Goal: Information Seeking & Learning: Learn about a topic

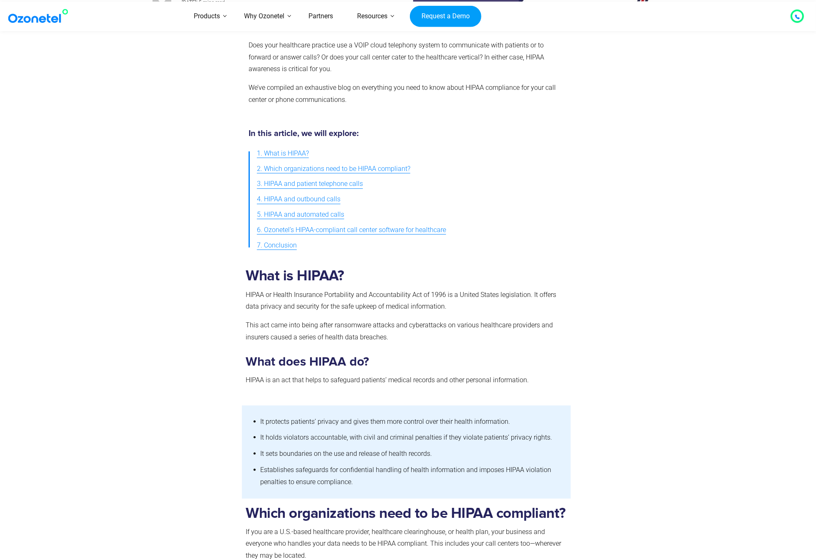
scroll to position [416, 0]
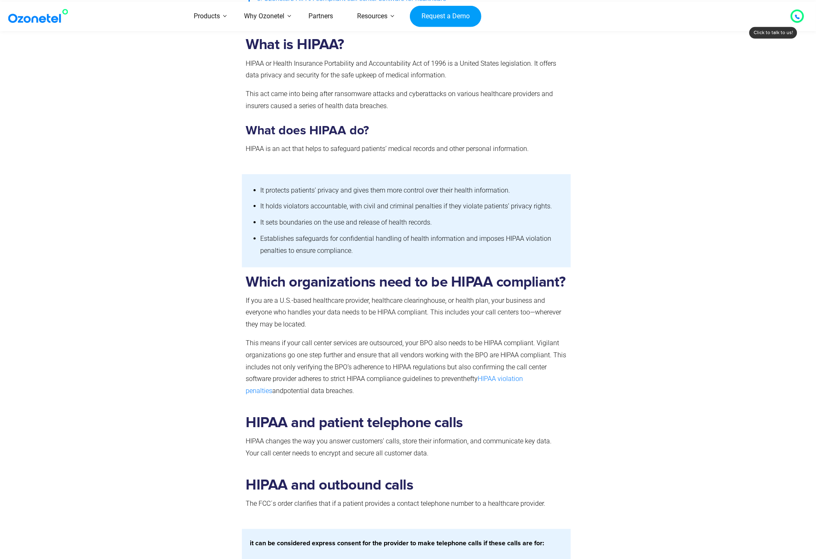
click at [665, 367] on div "Which organizations need to be HIPAA compliant? If you are a U.S.-based healthc…" at bounding box center [408, 337] width 532 height 141
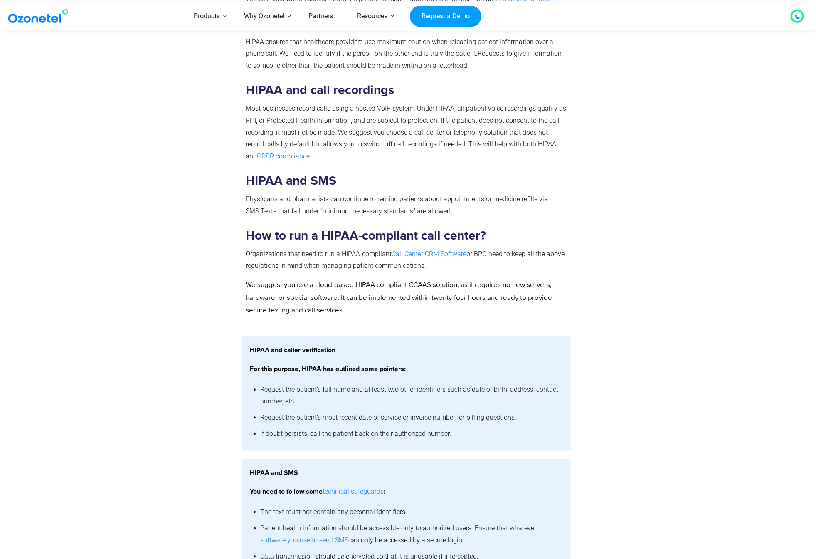
scroll to position [1293, 0]
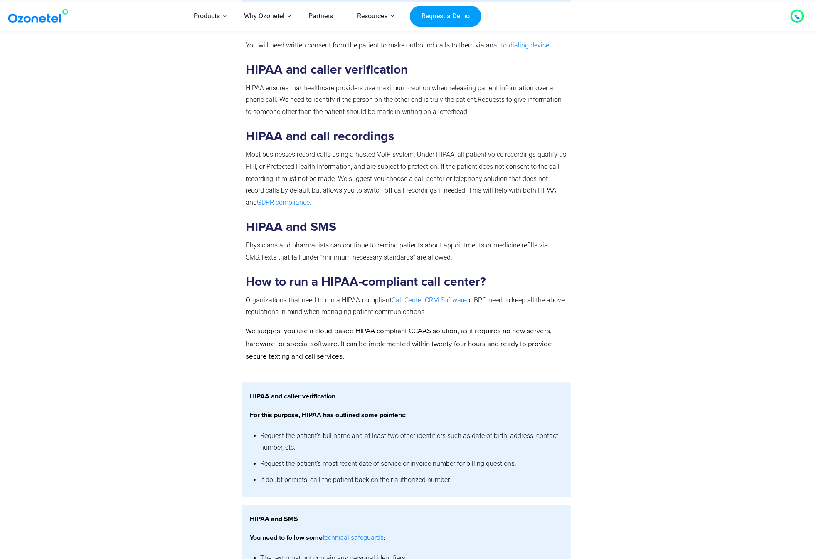
drag, startPoint x: 178, startPoint y: 350, endPoint x: 181, endPoint y: 347, distance: 4.7
click at [181, 347] on div at bounding box center [195, 193] width 94 height 362
drag, startPoint x: 470, startPoint y: 341, endPoint x: 548, endPoint y: 342, distance: 77.7
click at [548, 342] on p "We suggest you use a cloud-based HIPAA compliant CCAAS solution, as it requires…" at bounding box center [406, 344] width 321 height 38
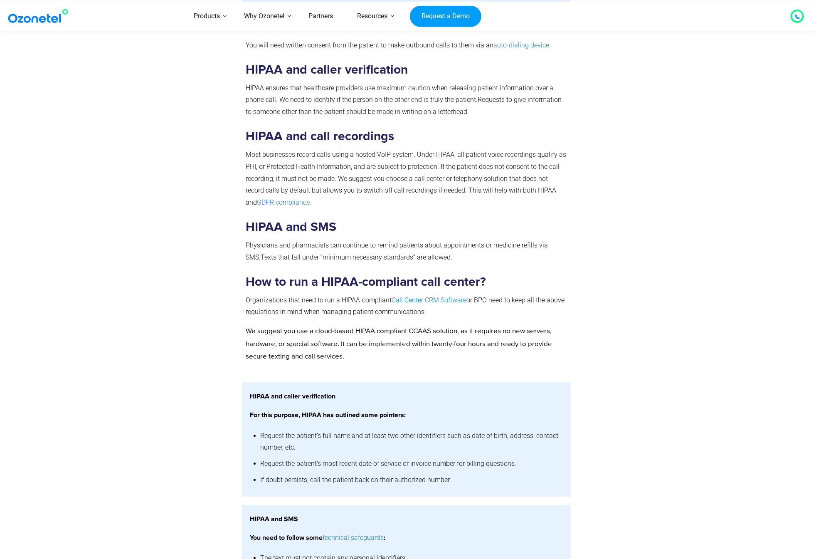
click at [181, 232] on div at bounding box center [195, 193] width 94 height 362
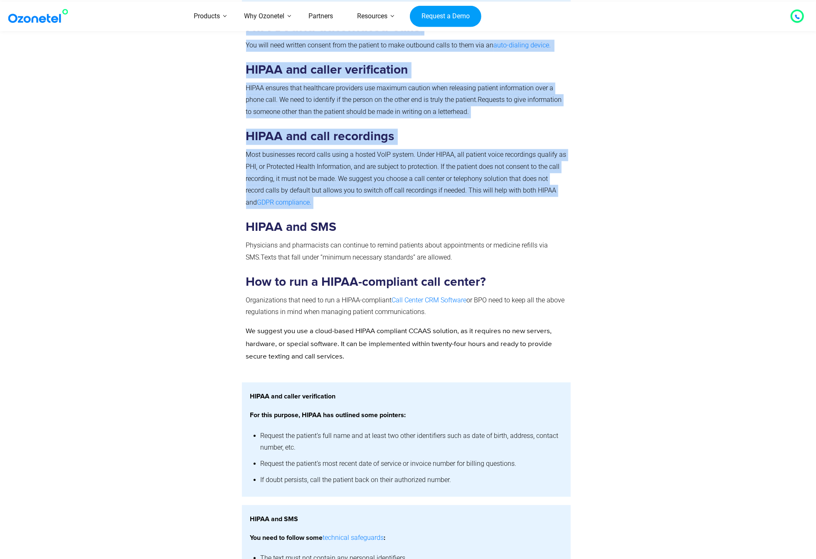
drag, startPoint x: 239, startPoint y: 134, endPoint x: 386, endPoint y: 183, distance: 154.3
click at [386, 183] on div "HIPAA and automated calls You will need written consent from the patient to mak…" at bounding box center [408, 193] width 532 height 362
click at [386, 183] on p "Most businesses record calls using a hosted VoIP system. Under HIPAA, all patie…" at bounding box center [406, 179] width 321 height 60
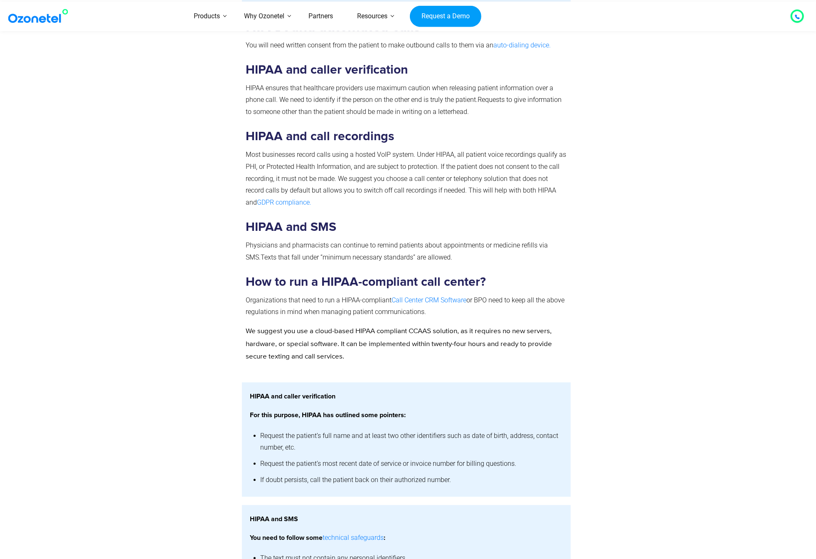
scroll to position [1200, 0]
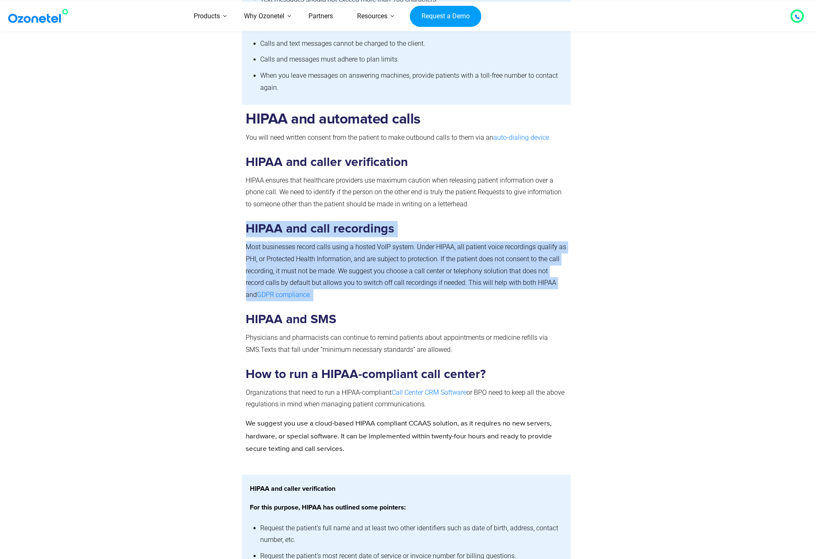
drag, startPoint x: 324, startPoint y: 273, endPoint x: 246, endPoint y: 214, distance: 97.6
click at [246, 214] on div "HIPAA and automated calls You will need written consent from the patient to mak…" at bounding box center [406, 283] width 321 height 345
click at [246, 223] on strong "HIPAA and call recordings" at bounding box center [320, 229] width 148 height 12
drag, startPoint x: 261, startPoint y: 212, endPoint x: 388, endPoint y: 279, distance: 144.1
click at [388, 279] on div "HIPAA and automated calls You will need written consent from the patient to mak…" at bounding box center [406, 283] width 321 height 345
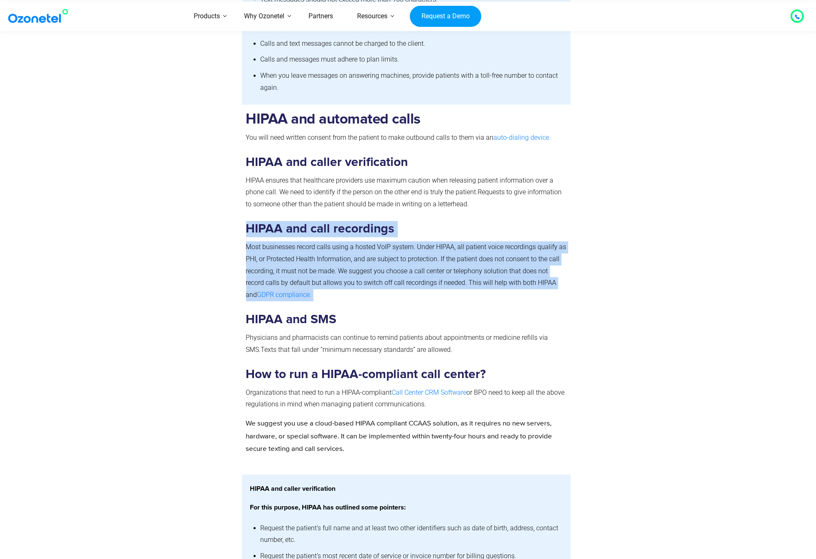
click at [388, 279] on p "Most businesses record calls using a hosted VoIP system. Under HIPAA, all patie…" at bounding box center [406, 271] width 321 height 60
drag, startPoint x: 458, startPoint y: 288, endPoint x: 242, endPoint y: 205, distance: 231.3
click at [242, 205] on div "HIPAA and automated calls You will need written consent from the patient to mak…" at bounding box center [406, 286] width 329 height 362
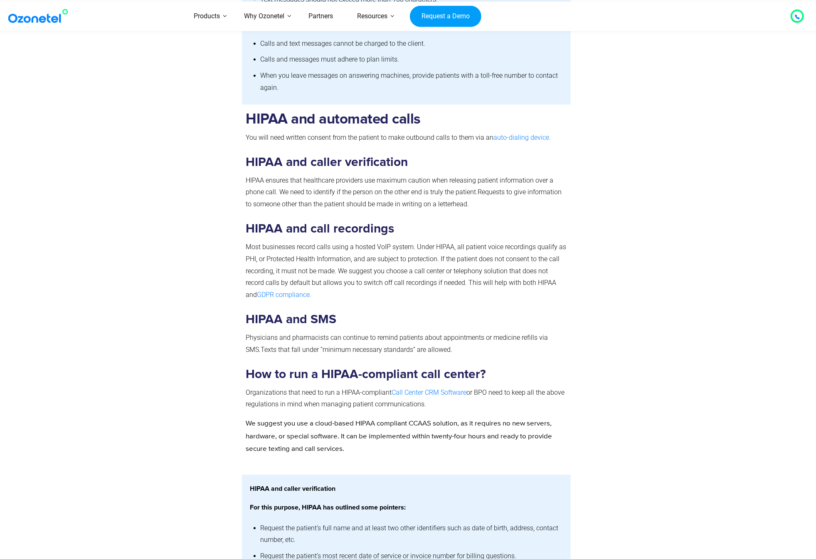
click at [367, 283] on p "Most businesses record calls using a hosted VoIP system. Under HIPAA, all patie…" at bounding box center [406, 271] width 321 height 60
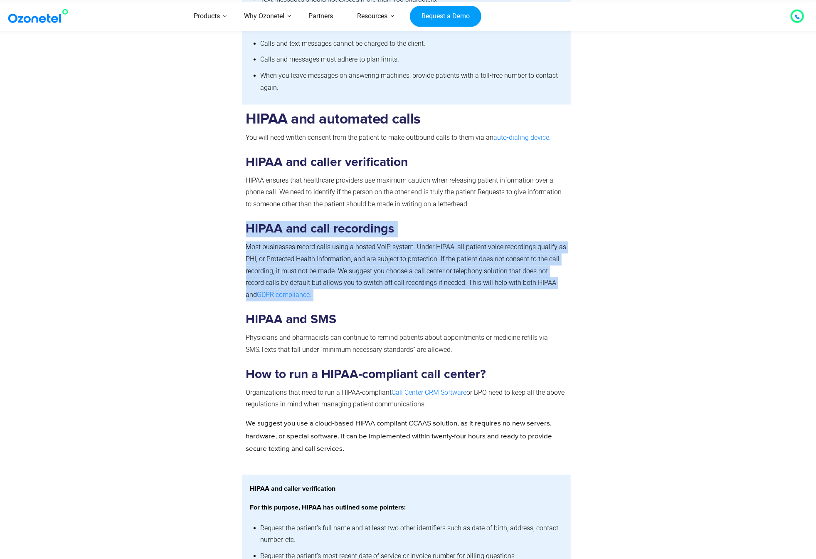
drag, startPoint x: 359, startPoint y: 272, endPoint x: 246, endPoint y: 212, distance: 128.1
click at [246, 212] on div "HIPAA and automated calls You will need written consent from the patient to mak…" at bounding box center [406, 283] width 321 height 345
click at [246, 223] on strong "HIPAA and call recordings" at bounding box center [320, 229] width 148 height 12
drag, startPoint x: 246, startPoint y: 212, endPoint x: 357, endPoint y: 281, distance: 131.2
click at [360, 282] on div "HIPAA and automated calls You will need written consent from the patient to mak…" at bounding box center [406, 283] width 321 height 345
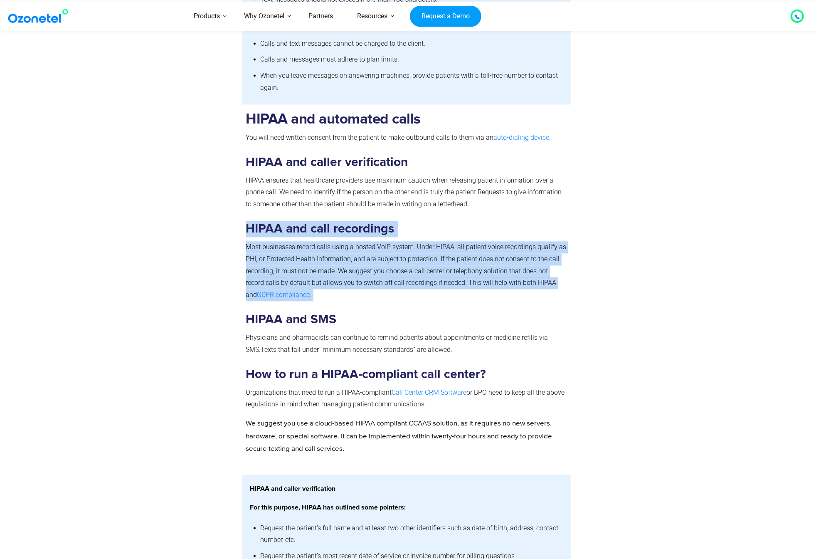
click at [357, 281] on p "Most businesses record calls using a hosted VoIP system. Under HIPAA, all patie…" at bounding box center [406, 271] width 321 height 60
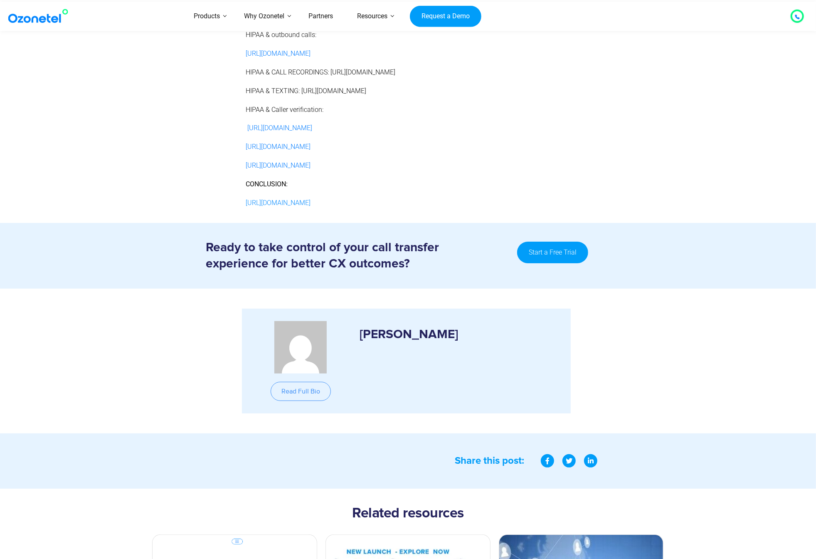
scroll to position [2124, 0]
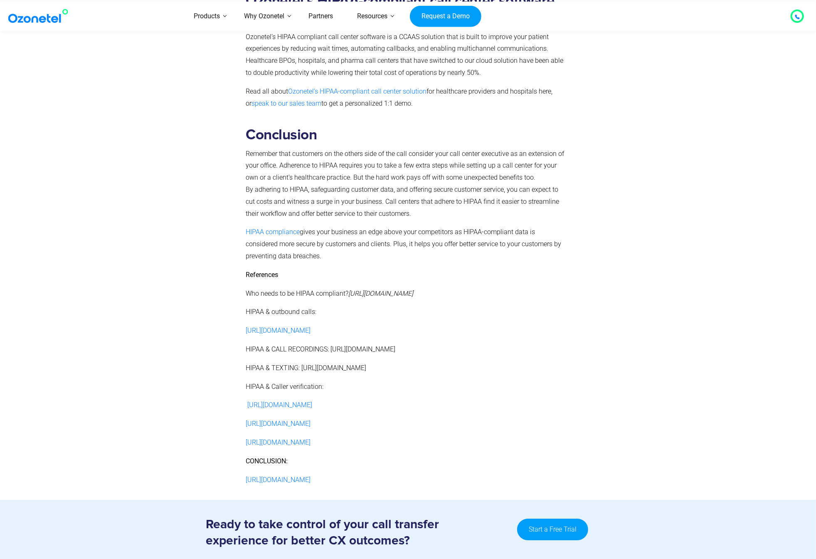
click at [424, 288] on p "Who needs to be HIPAA compliant? [URL][DOMAIN_NAME]" at bounding box center [406, 294] width 321 height 12
drag, startPoint x: 158, startPoint y: 213, endPoint x: 189, endPoint y: 226, distance: 33.7
click at [175, 222] on div at bounding box center [195, 308] width 94 height 376
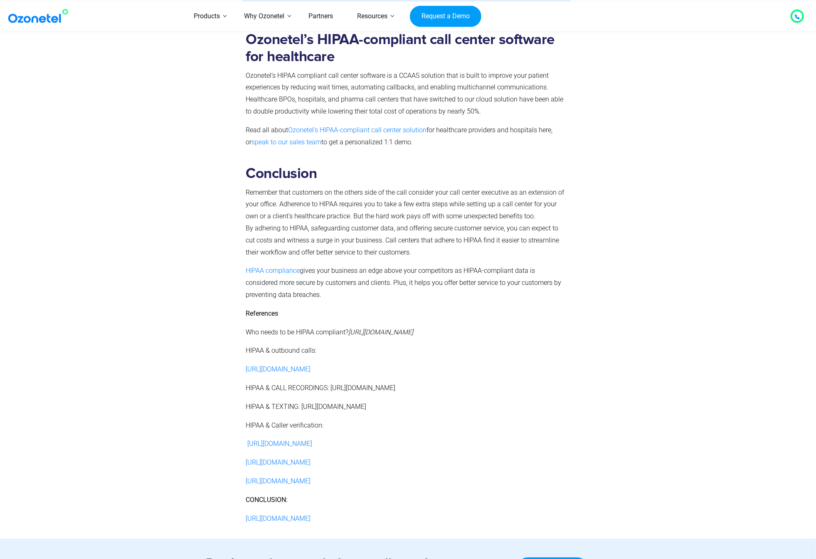
scroll to position [1855, 0]
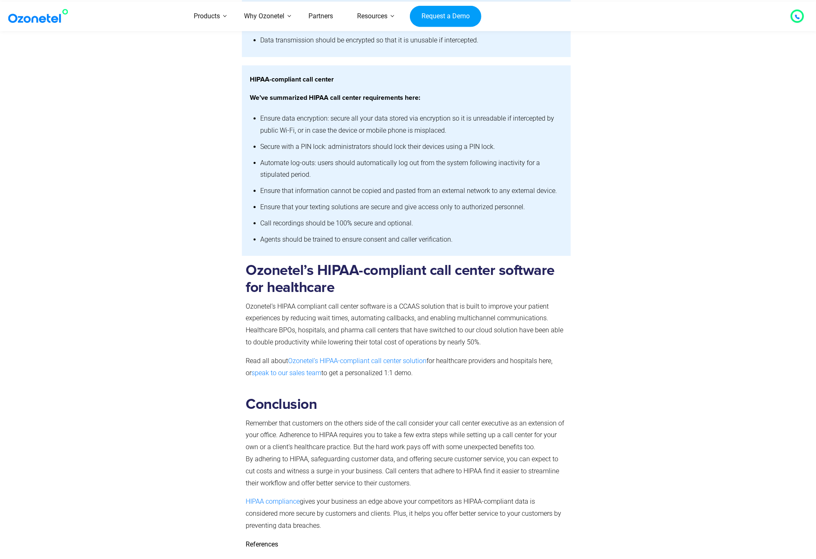
drag, startPoint x: 150, startPoint y: 184, endPoint x: 164, endPoint y: 163, distance: 25.5
click at [152, 181] on div at bounding box center [195, 160] width 94 height 191
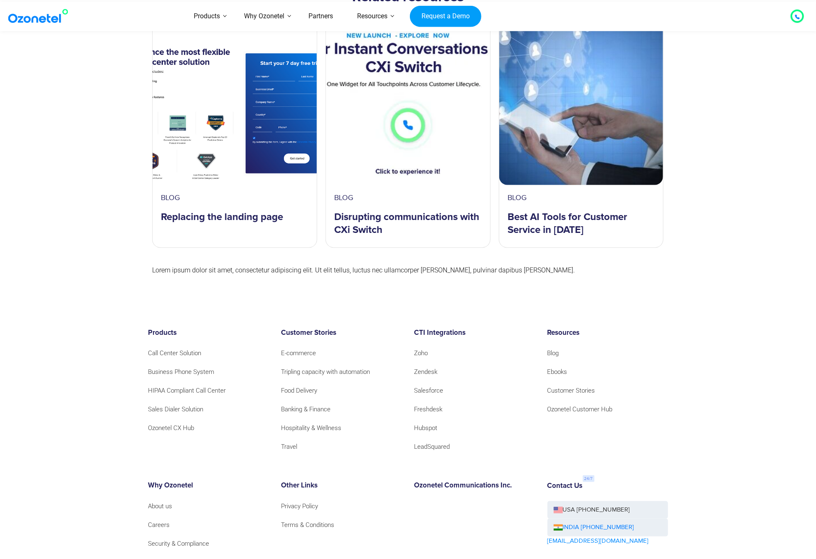
scroll to position [2963, 0]
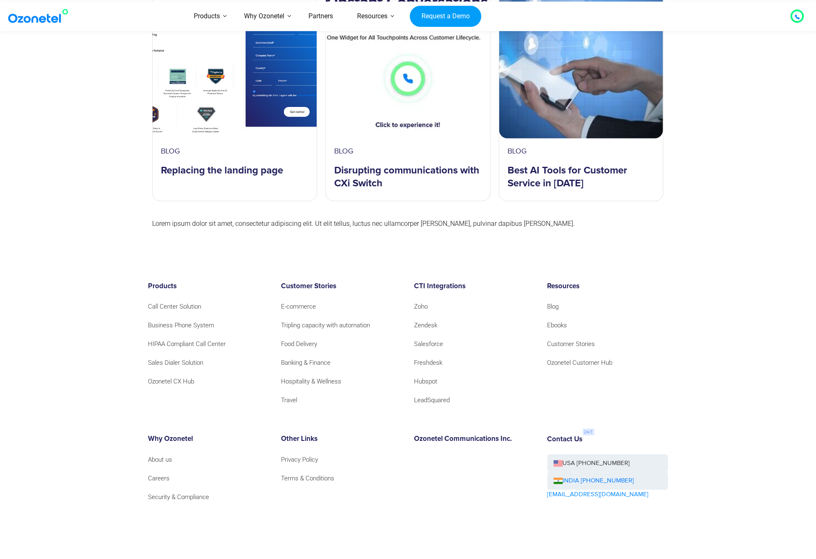
drag, startPoint x: 695, startPoint y: 212, endPoint x: 664, endPoint y: 213, distance: 30.8
click at [694, 241] on footer "Products Call Center Solution Business Phone System HIPAA Compliant Call Center…" at bounding box center [408, 427] width 816 height 372
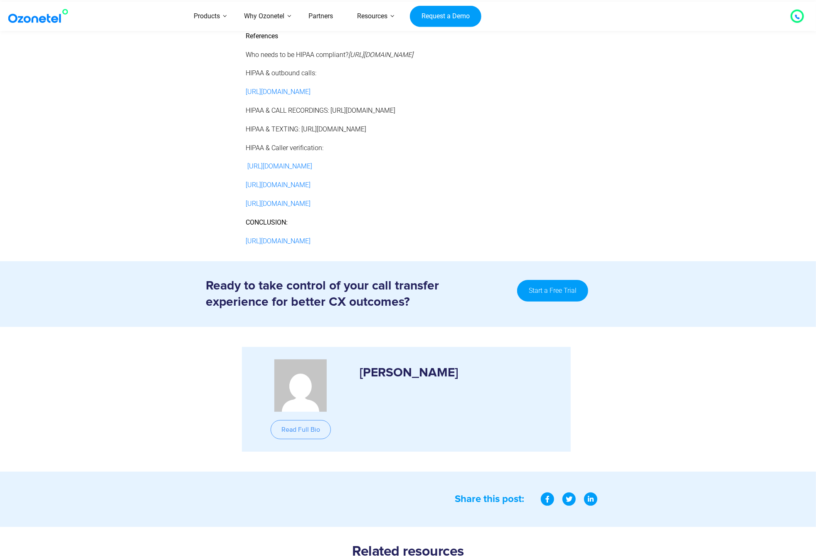
scroll to position [2548, 0]
